Goal: Task Accomplishment & Management: Manage account settings

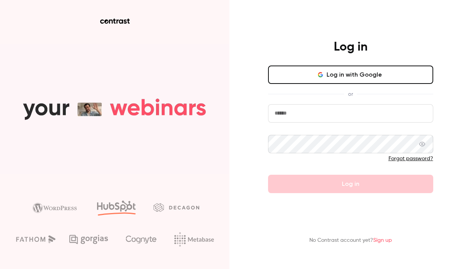
click at [311, 107] on input "email" at bounding box center [350, 113] width 165 height 18
paste input "**********"
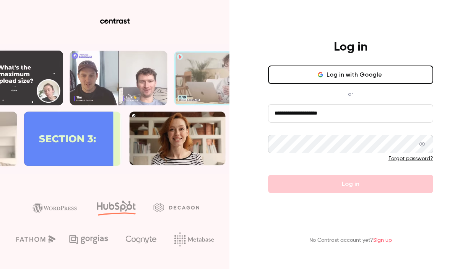
type input "**********"
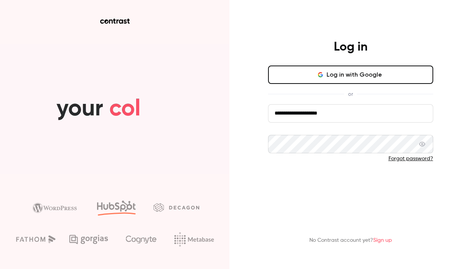
click at [288, 180] on button "Log in" at bounding box center [350, 183] width 165 height 18
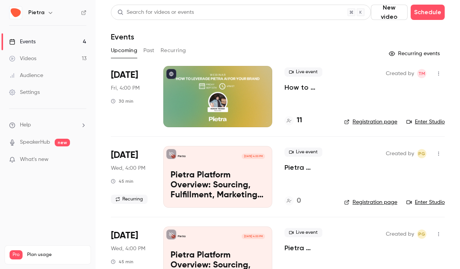
click at [131, 83] on div "[DATE] Fri, 4:00 PM 30 min" at bounding box center [131, 96] width 40 height 61
click at [336, 93] on li "[DATE] Fri, 4:00 PM 30 min Live event How to Leverage Pietra AI for Your Brand …" at bounding box center [278, 101] width 334 height 70
click at [437, 75] on icon "button" at bounding box center [439, 73] width 6 height 5
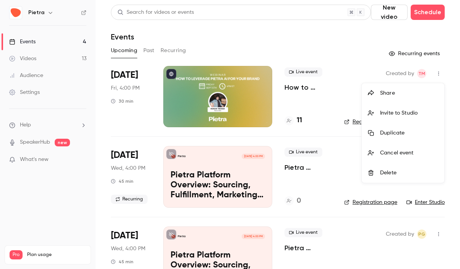
click at [327, 93] on div at bounding box center [230, 134] width 460 height 269
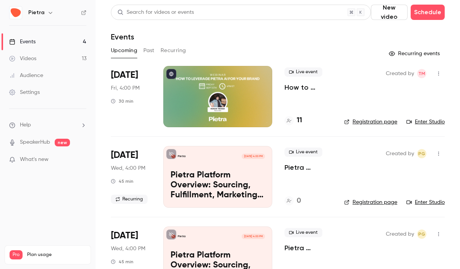
click at [299, 90] on p "How to Leverage Pietra AI for Your Brand" at bounding box center [308, 87] width 47 height 9
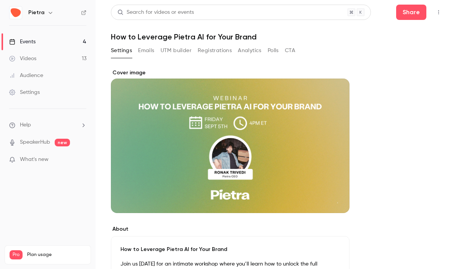
click at [153, 50] on button "Emails" at bounding box center [146, 50] width 16 height 12
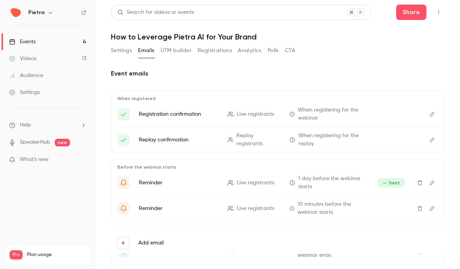
click at [211, 51] on button "Registrations" at bounding box center [215, 50] width 34 height 12
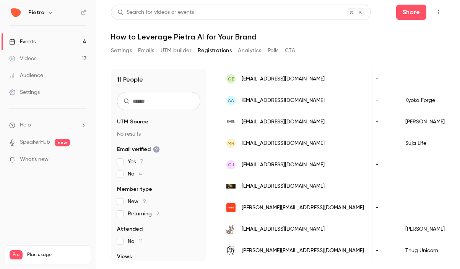
scroll to position [0, 64]
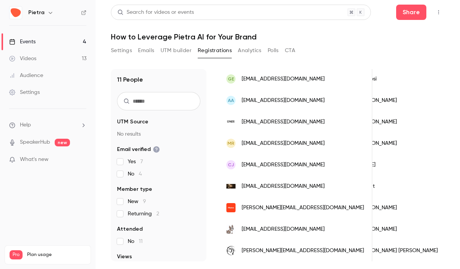
click at [319, 210] on div "[PERSON_NAME][EMAIL_ADDRESS][DOMAIN_NAME]" at bounding box center [296, 207] width 154 height 21
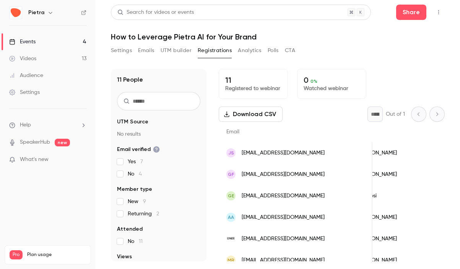
scroll to position [117, 0]
